Goal: Task Accomplishment & Management: Complete application form

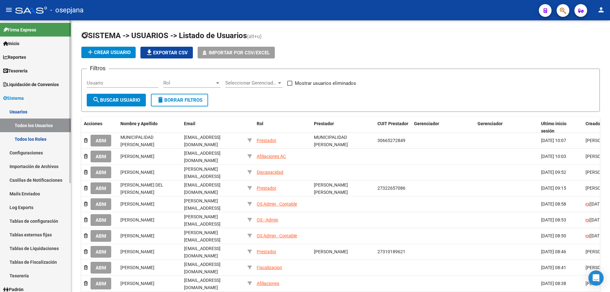
click at [23, 112] on link "Usuarios" at bounding box center [35, 112] width 71 height 14
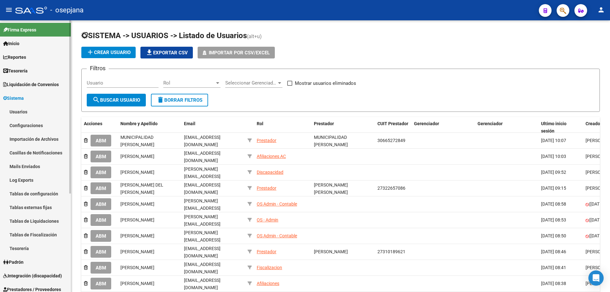
click at [24, 96] on span "Sistema" at bounding box center [13, 98] width 21 height 7
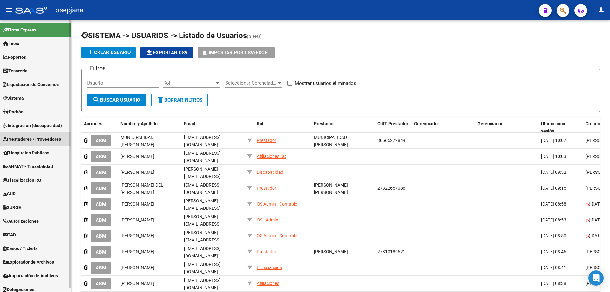
click at [46, 140] on span "Prestadores / Proveedores" at bounding box center [32, 139] width 58 height 7
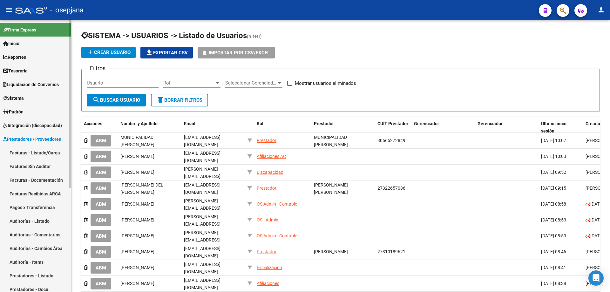
click at [34, 272] on link "Prestadores - Listado" at bounding box center [35, 276] width 71 height 14
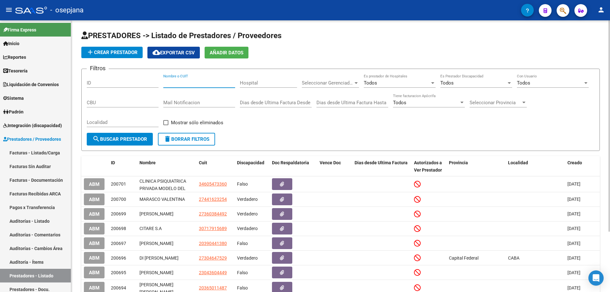
click at [187, 83] on input "Nombre o CUIT" at bounding box center [199, 83] width 72 height 6
paste input "27360384492"
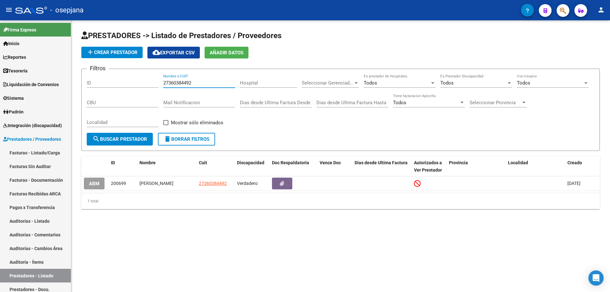
type input "27360384492"
drag, startPoint x: 163, startPoint y: 82, endPoint x: 171, endPoint y: 82, distance: 8.3
click at [171, 82] on div "Filtros ID 27360384492 Nombre o CUIT Hospital Seleccionar Gerenciador Seleccion…" at bounding box center [340, 103] width 507 height 59
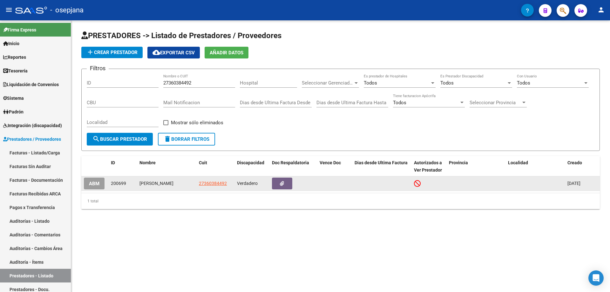
drag, startPoint x: 140, startPoint y: 183, endPoint x: 187, endPoint y: 181, distance: 47.6
click at [187, 181] on div "[PERSON_NAME]" at bounding box center [166, 183] width 54 height 7
copy div "[PERSON_NAME]"
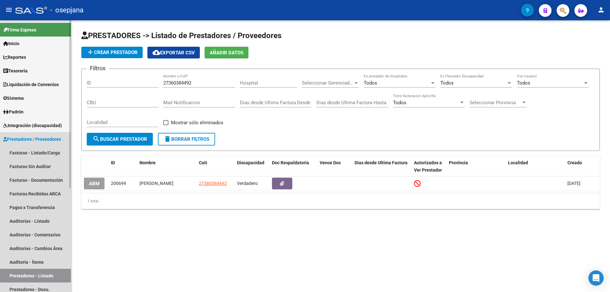
click at [23, 137] on span "Prestadores / Proveedores" at bounding box center [32, 139] width 58 height 7
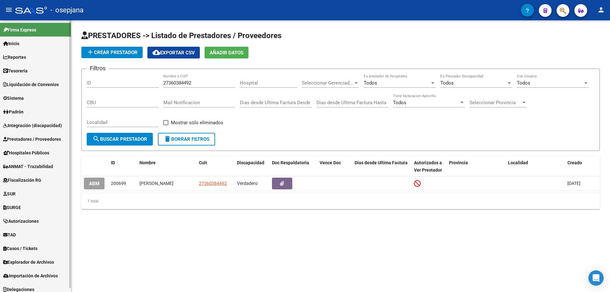
click at [21, 100] on span "Sistema" at bounding box center [13, 98] width 21 height 7
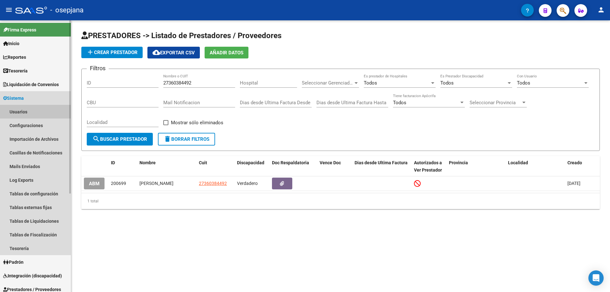
click at [23, 111] on link "Usuarios" at bounding box center [35, 112] width 71 height 14
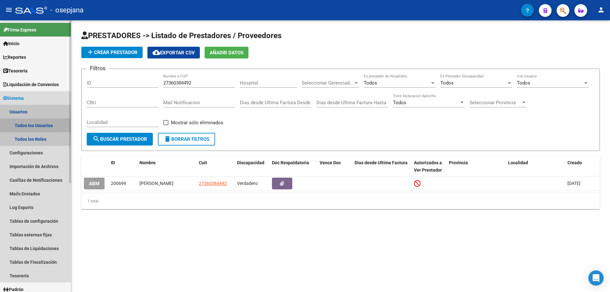
click at [37, 124] on link "Todos los Usuarios" at bounding box center [35, 125] width 71 height 14
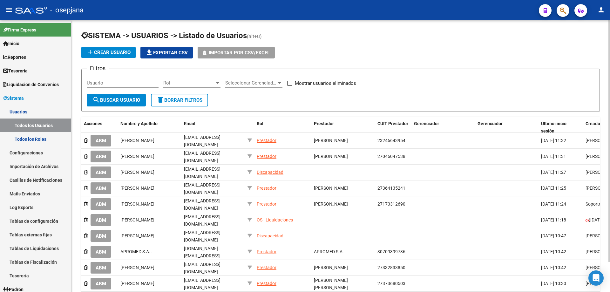
click at [120, 54] on span "add Crear Usuario" at bounding box center [108, 53] width 44 height 6
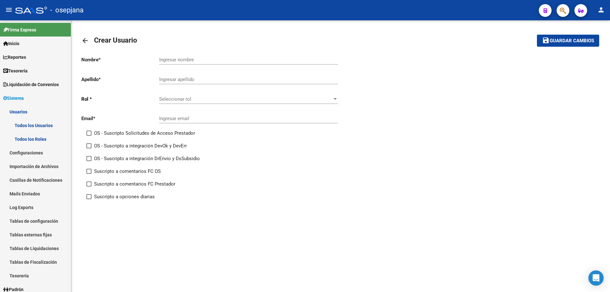
click at [186, 58] on input "Ingresar nombre" at bounding box center [248, 60] width 179 height 6
paste input "[PERSON_NAME]"
drag, startPoint x: 184, startPoint y: 58, endPoint x: 214, endPoint y: 59, distance: 30.2
click at [214, 59] on input "[PERSON_NAME]" at bounding box center [248, 60] width 179 height 6
click at [184, 60] on input "[PERSON_NAME]" at bounding box center [248, 60] width 179 height 6
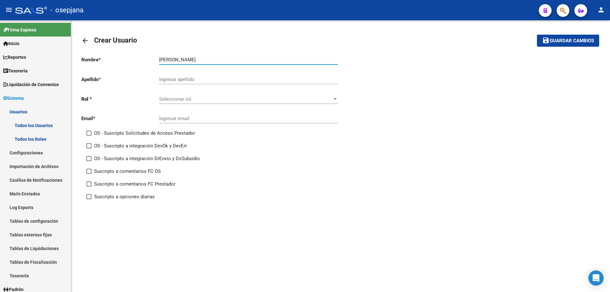
drag, startPoint x: 184, startPoint y: 60, endPoint x: 157, endPoint y: 61, distance: 27.0
click at [157, 61] on app-form-text-field "Nombre * [PERSON_NAME] nombre" at bounding box center [209, 60] width 257 height 6
type input "GUADALUPE"
click at [167, 78] on input "Ingresar apellido" at bounding box center [248, 80] width 179 height 6
paste input "[PERSON_NAME]"
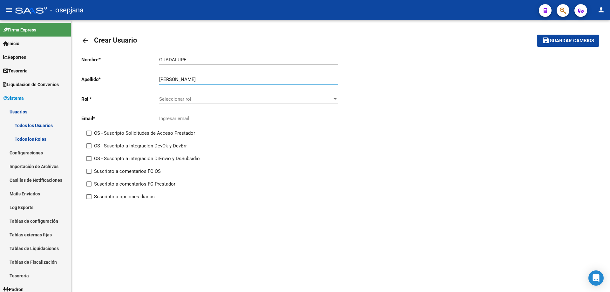
type input "[PERSON_NAME]"
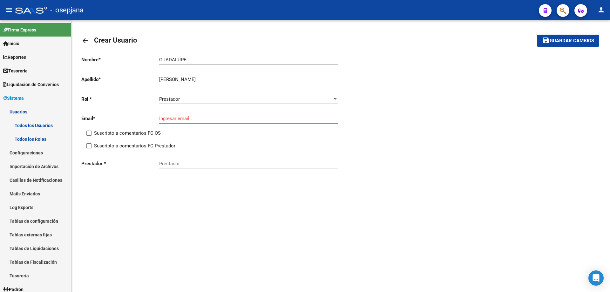
paste input "[EMAIL_ADDRESS][PERSON_NAME][DOMAIN_NAME]"
type input "[EMAIL_ADDRESS][PERSON_NAME][DOMAIN_NAME]"
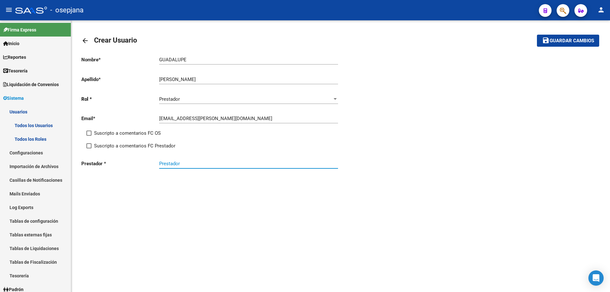
click at [217, 166] on input "Prestador" at bounding box center [248, 164] width 179 height 6
click at [223, 161] on input "Prestador" at bounding box center [248, 164] width 179 height 6
click at [244, 165] on input "Prestador" at bounding box center [248, 164] width 179 height 6
type input "c"
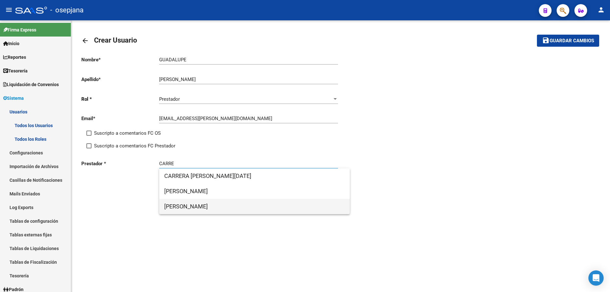
click at [222, 205] on span "[PERSON_NAME]" at bounding box center [254, 206] width 180 height 15
type input "[PERSON_NAME]"
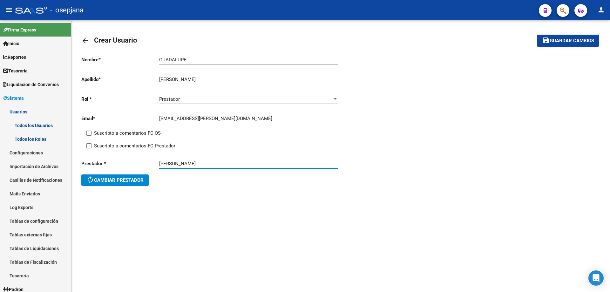
click at [570, 41] on span "Guardar cambios" at bounding box center [571, 41] width 44 height 6
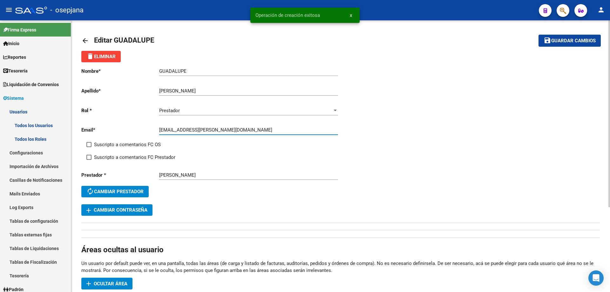
drag, startPoint x: 159, startPoint y: 129, endPoint x: 184, endPoint y: 129, distance: 25.1
click at [184, 129] on input "[EMAIL_ADDRESS][PERSON_NAME][DOMAIN_NAME]" at bounding box center [248, 130] width 179 height 6
click at [137, 209] on span "add Cambiar Contraseña" at bounding box center [116, 210] width 61 height 6
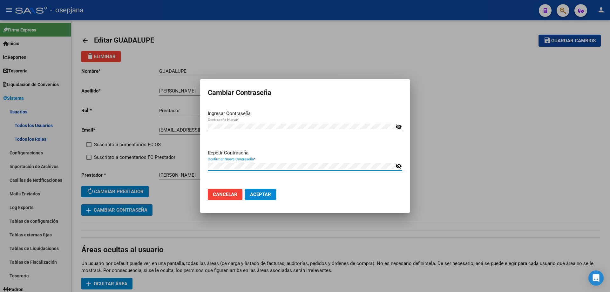
click at [245, 189] on button "Aceptar" at bounding box center [260, 194] width 31 height 11
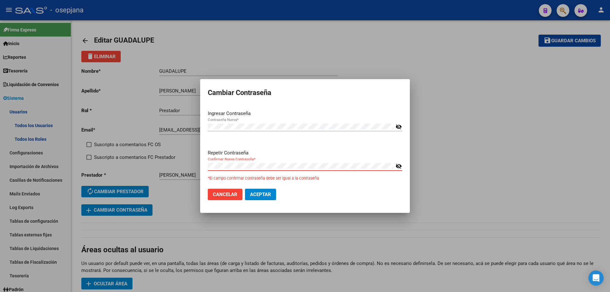
click at [162, 170] on div "Cambiar Contraseña Ingresar Contraseña Contraseña Nueva * visibility_off Repeti…" at bounding box center [305, 146] width 610 height 292
click at [174, 126] on div "Cambiar Contraseña Ingresar Contraseña Contraseña Nueva * visibility_off Repeti…" at bounding box center [305, 146] width 610 height 292
click at [245, 189] on button "Aceptar" at bounding box center [260, 194] width 31 height 11
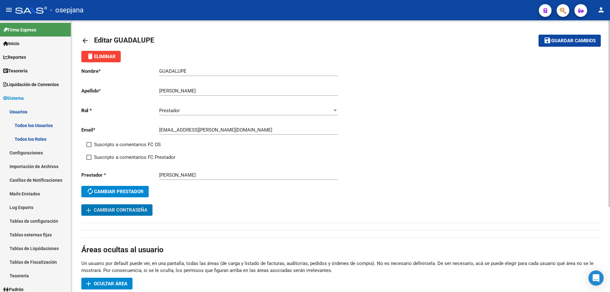
scroll to position [95, 0]
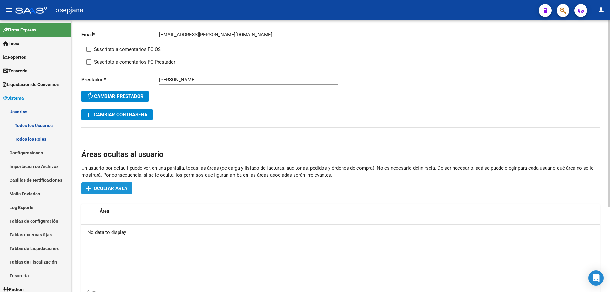
click at [114, 186] on span "Ocultar área" at bounding box center [111, 188] width 34 height 6
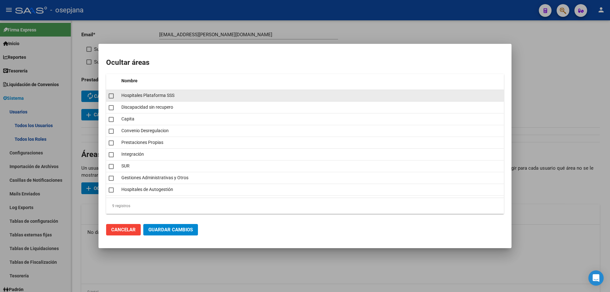
click at [112, 95] on span at bounding box center [111, 95] width 5 height 5
checkbox input "true"
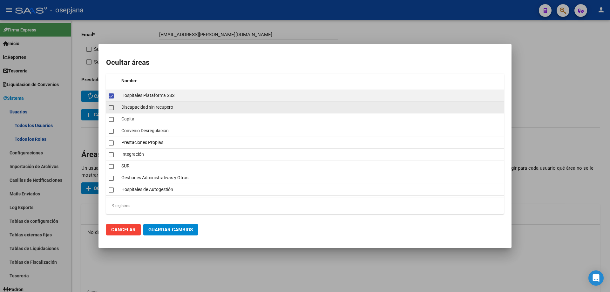
click at [112, 107] on div at bounding box center [113, 107] width 8 height 9
checkbox input "true"
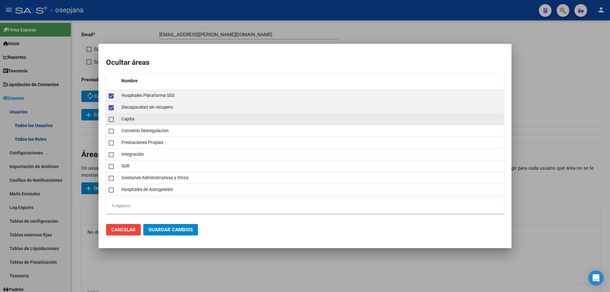
drag, startPoint x: 110, startPoint y: 120, endPoint x: 110, endPoint y: 125, distance: 5.4
click at [110, 120] on span at bounding box center [111, 119] width 5 height 5
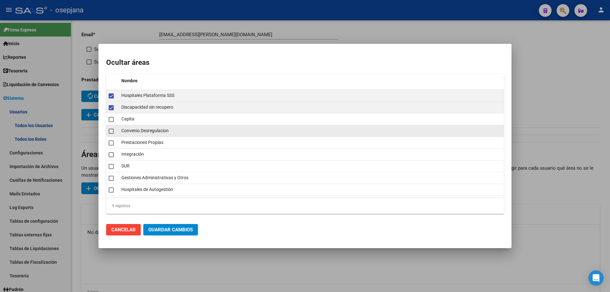
checkbox input "true"
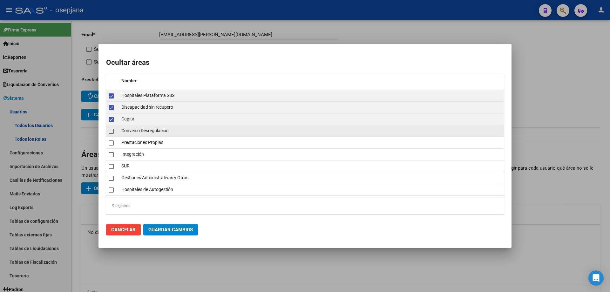
click at [110, 131] on span at bounding box center [111, 131] width 5 height 5
checkbox input "true"
click at [111, 144] on span at bounding box center [111, 142] width 5 height 5
checkbox input "true"
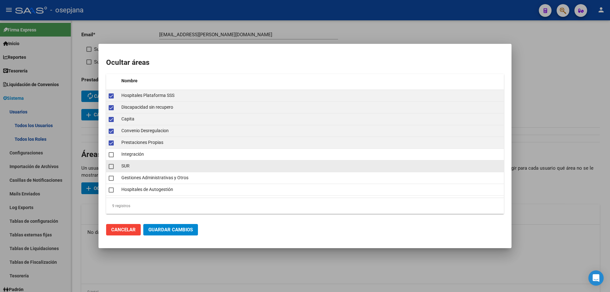
click at [111, 168] on span at bounding box center [111, 166] width 5 height 5
checkbox input "true"
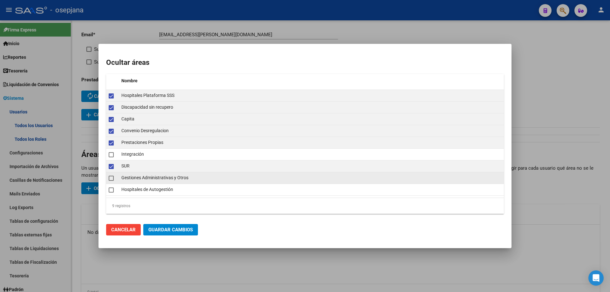
click at [111, 177] on span at bounding box center [111, 178] width 5 height 5
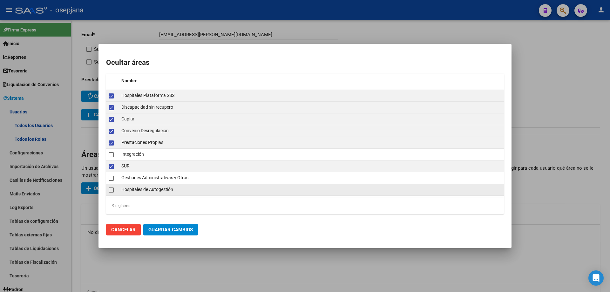
checkbox input "true"
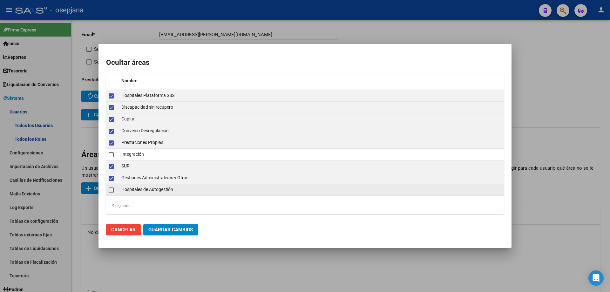
click at [110, 194] on datatable-body-cell at bounding box center [112, 189] width 13 height 11
checkbox input "true"
click at [175, 231] on span "Guardar Cambios" at bounding box center [170, 230] width 44 height 6
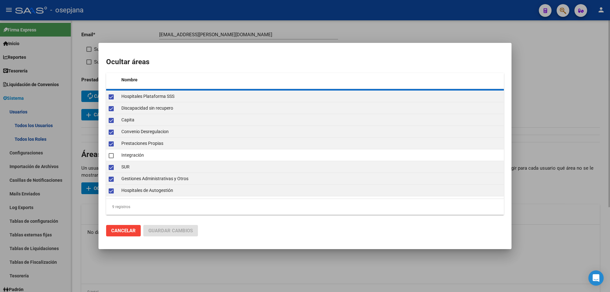
checkbox input "false"
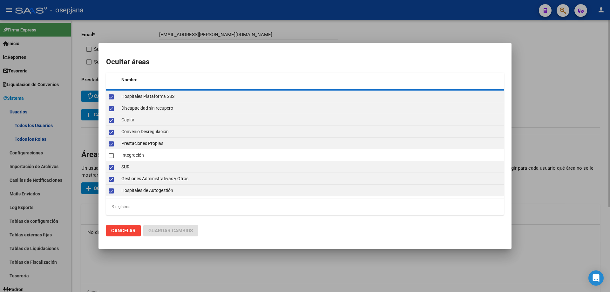
checkbox input "false"
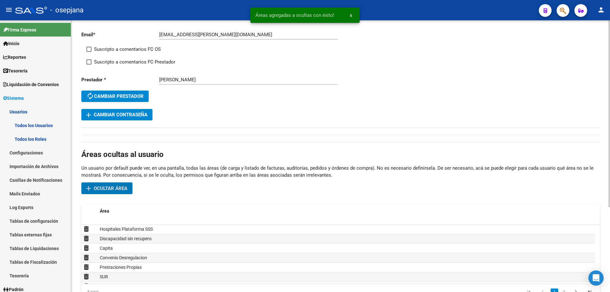
scroll to position [0, 0]
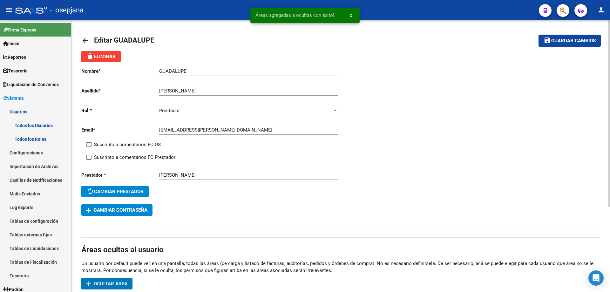
click at [573, 38] on span "Guardar cambios" at bounding box center [573, 41] width 44 height 6
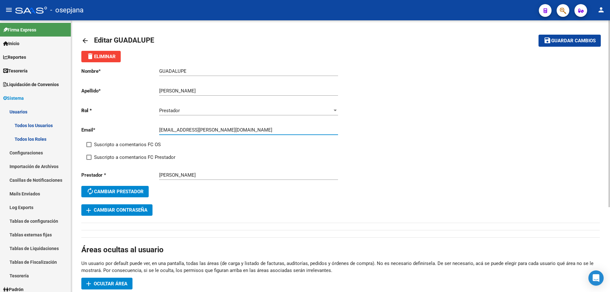
drag, startPoint x: 159, startPoint y: 132, endPoint x: 222, endPoint y: 130, distance: 63.3
click at [222, 130] on input "[EMAIL_ADDRESS][PERSON_NAME][DOMAIN_NAME]" at bounding box center [248, 130] width 179 height 6
click at [85, 40] on mat-icon "arrow_back" at bounding box center [85, 41] width 8 height 8
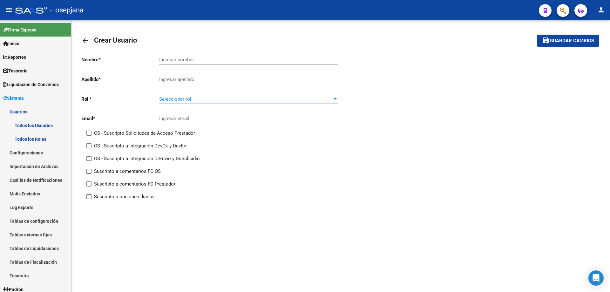
click at [187, 97] on span "Seleccionar rol" at bounding box center [245, 99] width 173 height 6
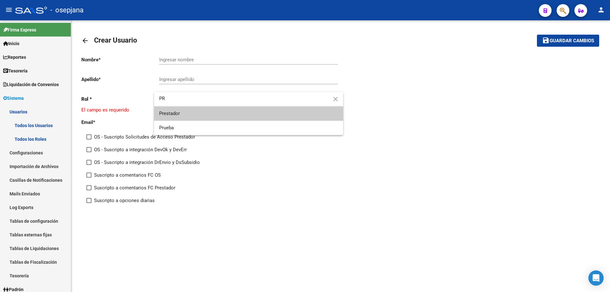
type input "PR"
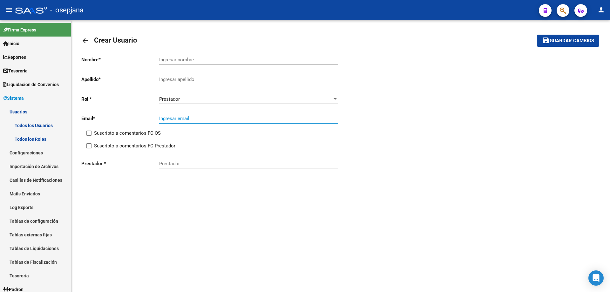
paste input "[EMAIL_ADDRESS][PERSON_NAME][DOMAIN_NAME]"
type input "[EMAIL_ADDRESS][PERSON_NAME][DOMAIN_NAME]"
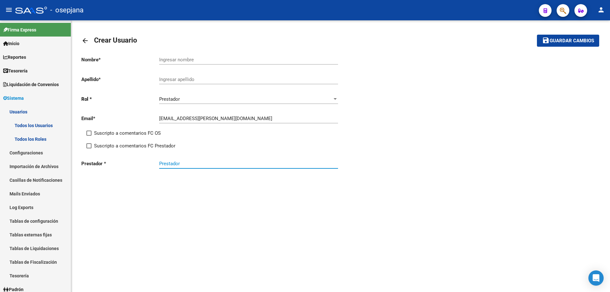
drag, startPoint x: 172, startPoint y: 162, endPoint x: 184, endPoint y: 160, distance: 12.2
click at [172, 162] on input "Prestador" at bounding box center [248, 164] width 179 height 6
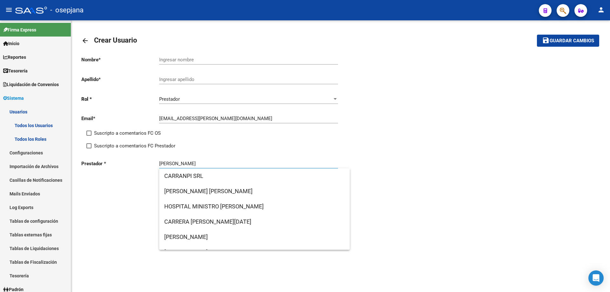
type input "[PERSON_NAME]"
drag, startPoint x: 176, startPoint y: 61, endPoint x: 183, endPoint y: 61, distance: 6.7
click at [176, 61] on input "Ingresar nombre" at bounding box center [248, 60] width 179 height 6
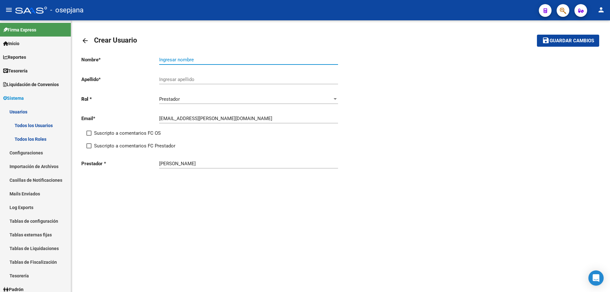
paste input "[PERSON_NAME]."
drag, startPoint x: 184, startPoint y: 59, endPoint x: 148, endPoint y: 61, distance: 35.6
click at [148, 61] on app-form-text-field "Nombre * [PERSON_NAME]. Ingresar nombre" at bounding box center [209, 60] width 257 height 6
type input "GUADALUPE."
click at [187, 79] on input "Ingresar apellido" at bounding box center [248, 80] width 179 height 6
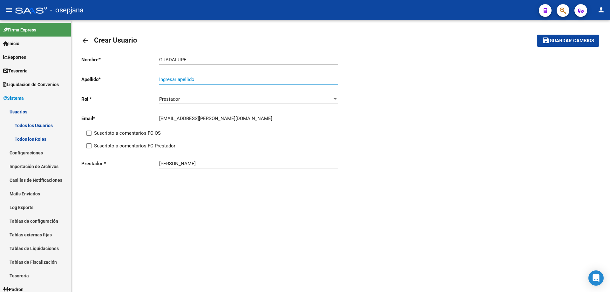
paste input "[PERSON_NAME]"
type input "[PERSON_NAME]"
click at [202, 59] on input "GUADALUPE." at bounding box center [248, 60] width 179 height 6
type input "GUADALUPE"
click at [178, 160] on div "[PERSON_NAME]" at bounding box center [248, 162] width 179 height 14
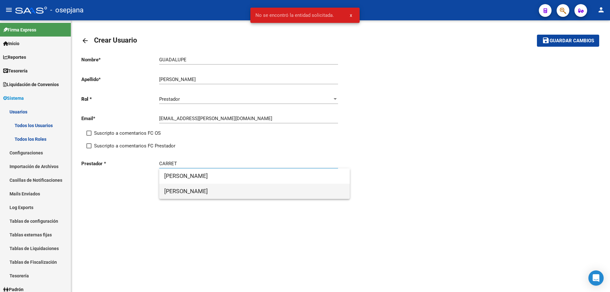
click at [197, 192] on span "[PERSON_NAME]" at bounding box center [254, 191] width 180 height 15
type input "[PERSON_NAME]"
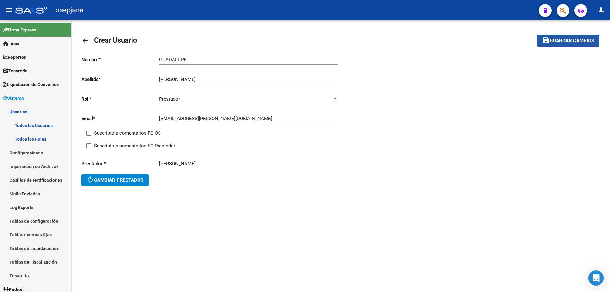
click at [564, 42] on span "Guardar cambios" at bounding box center [571, 41] width 44 height 6
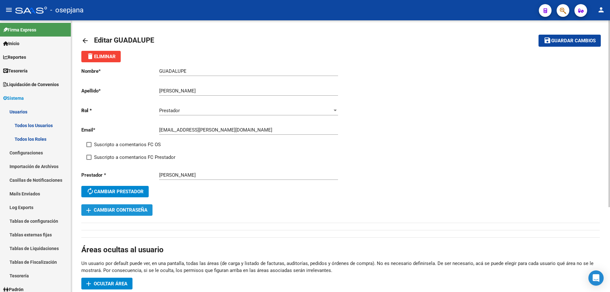
click at [135, 211] on span "add Cambiar Contraseña" at bounding box center [116, 210] width 61 height 6
drag, startPoint x: 159, startPoint y: 130, endPoint x: 184, endPoint y: 130, distance: 25.4
click at [184, 130] on input "[EMAIL_ADDRESS][PERSON_NAME][DOMAIN_NAME]" at bounding box center [248, 130] width 179 height 6
click at [84, 40] on mat-icon "arrow_back" at bounding box center [85, 41] width 8 height 8
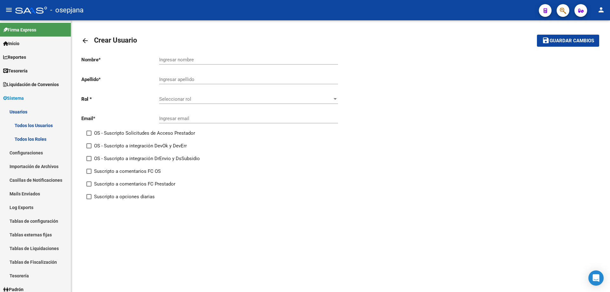
click at [84, 40] on mat-icon "arrow_back" at bounding box center [85, 41] width 8 height 8
